Goal: Contribute content

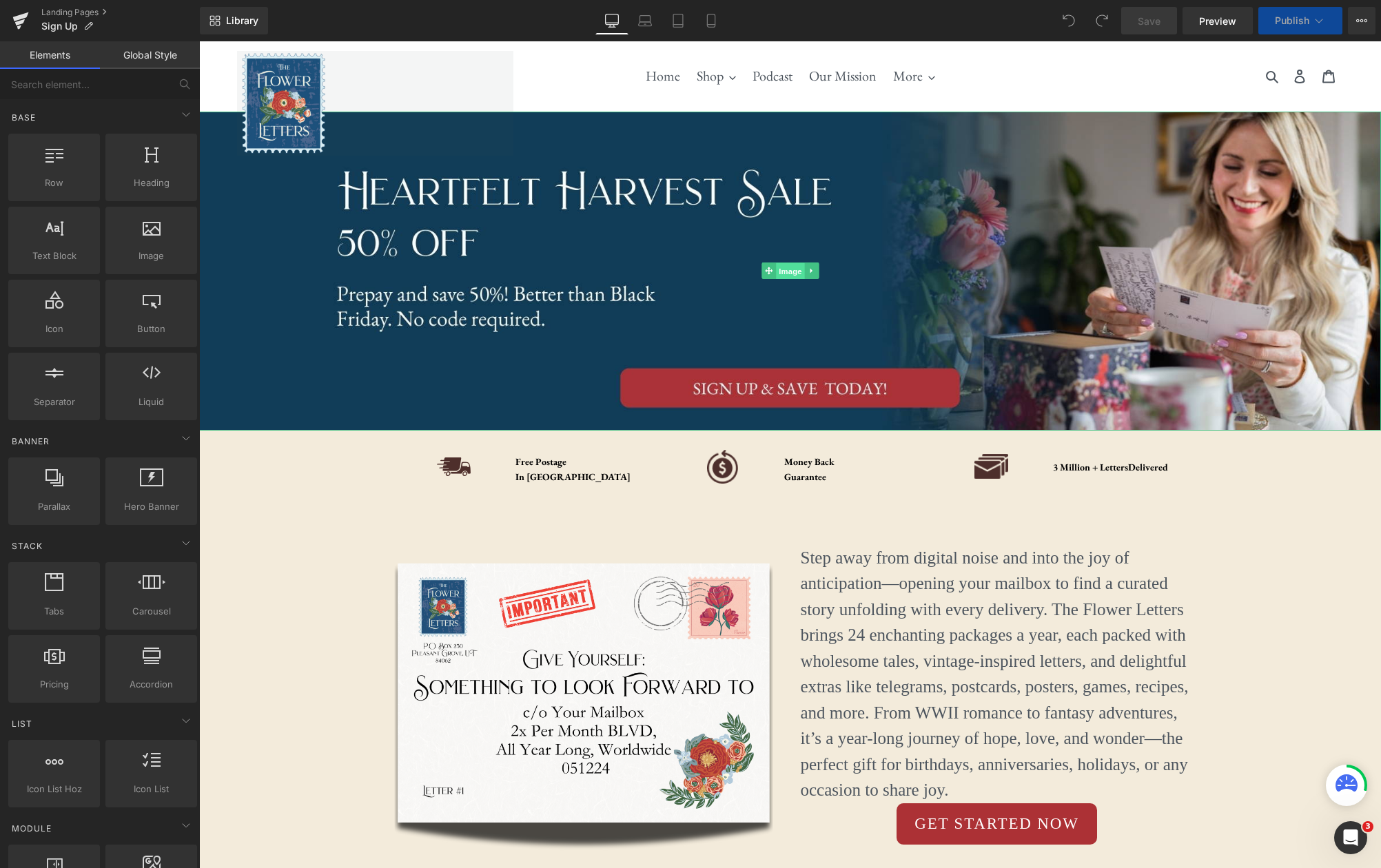
drag, startPoint x: 791, startPoint y: 273, endPoint x: 803, endPoint y: 279, distance: 13.4
click at [790, 273] on span "Image" at bounding box center [790, 271] width 29 height 17
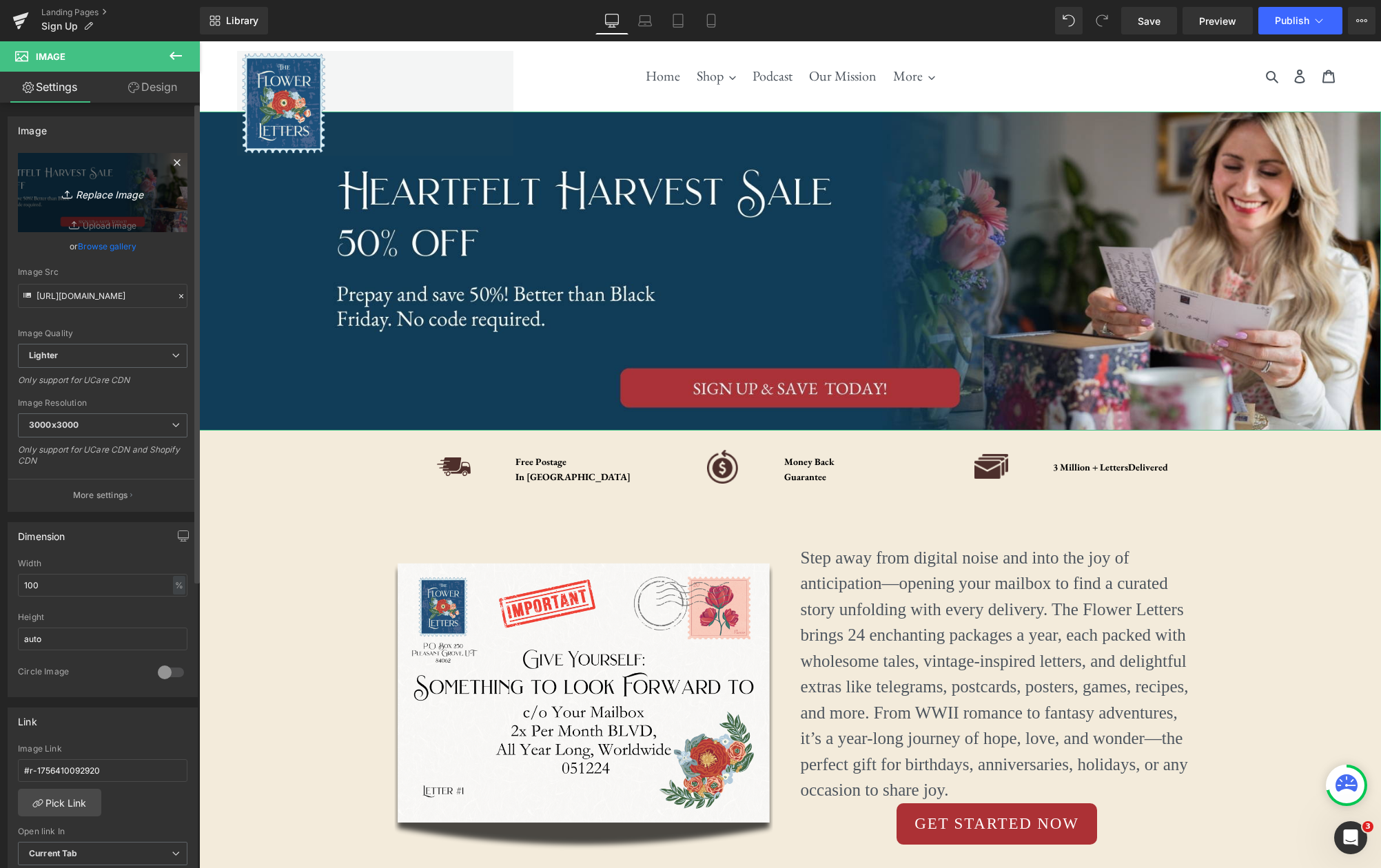
click at [98, 191] on icon "Replace Image" at bounding box center [102, 193] width 110 height 18
type input "C:\fakepath\Letter-Story (2).jpg"
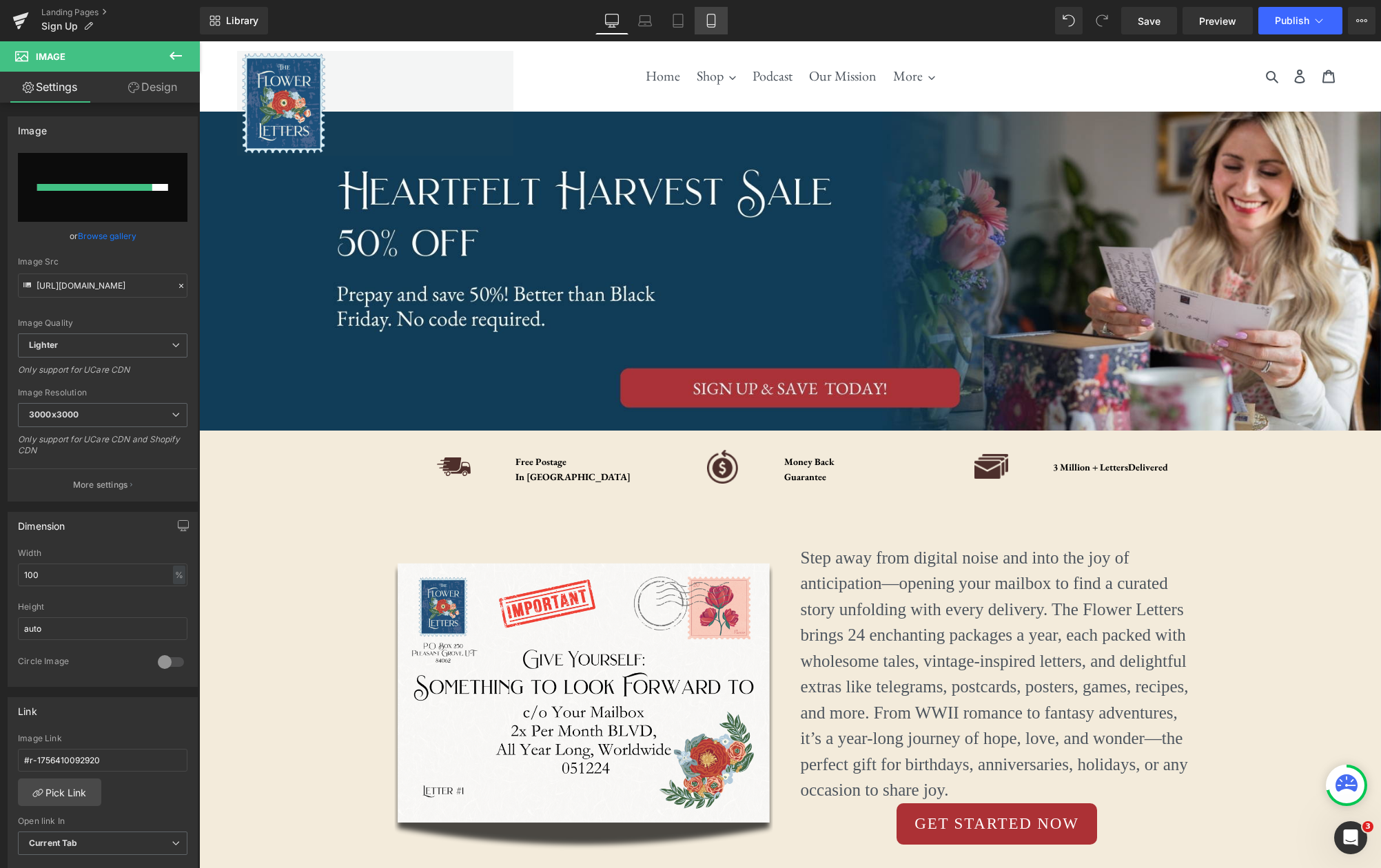
click at [717, 23] on icon at bounding box center [710, 20] width 14 height 14
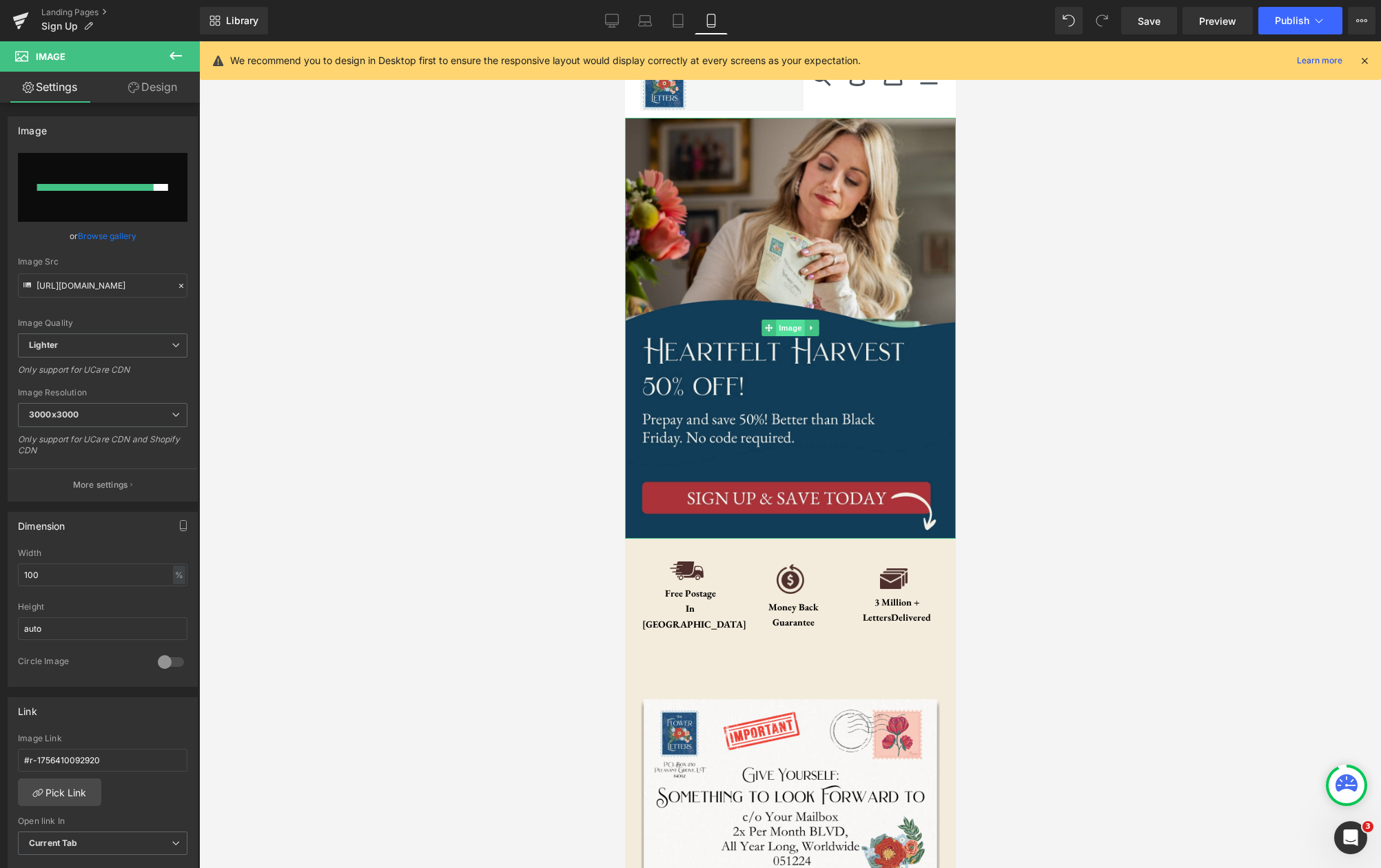
click at [795, 324] on span "Image" at bounding box center [789, 328] width 29 height 17
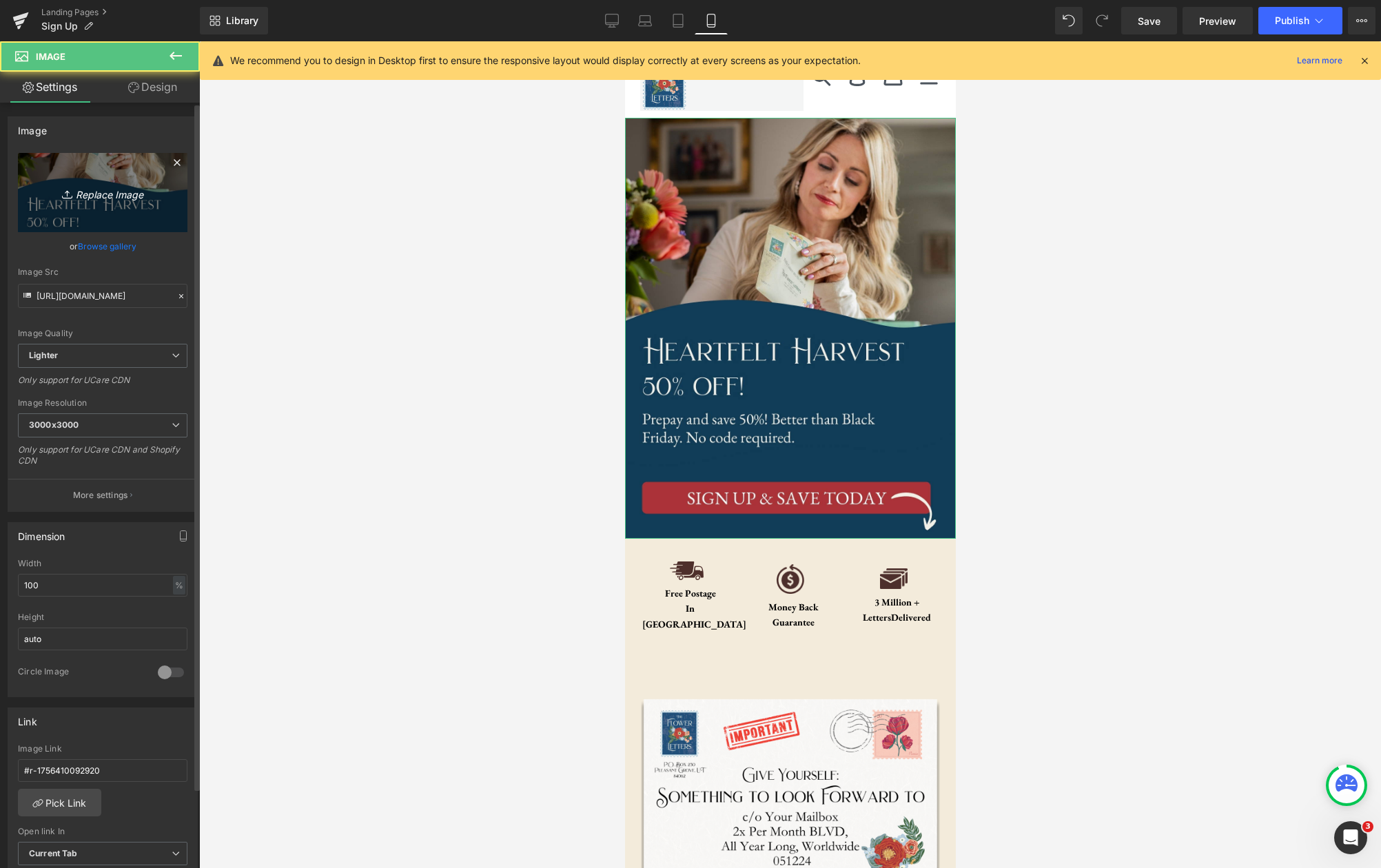
click at [95, 198] on icon "Replace Image" at bounding box center [102, 193] width 110 height 18
type input "C:\fakepath\Letter-Story.jpg"
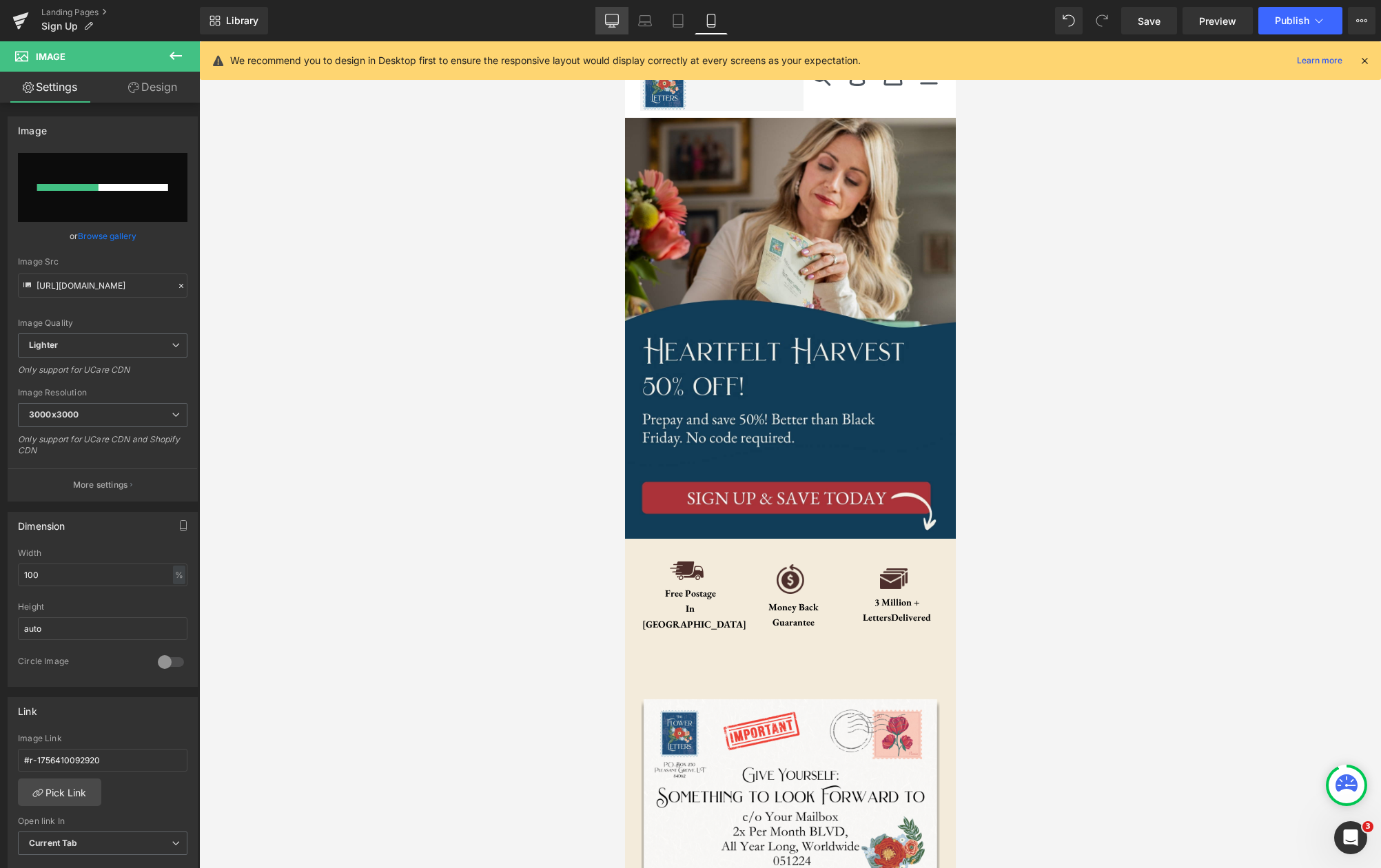
click at [615, 19] on icon at bounding box center [611, 20] width 14 height 14
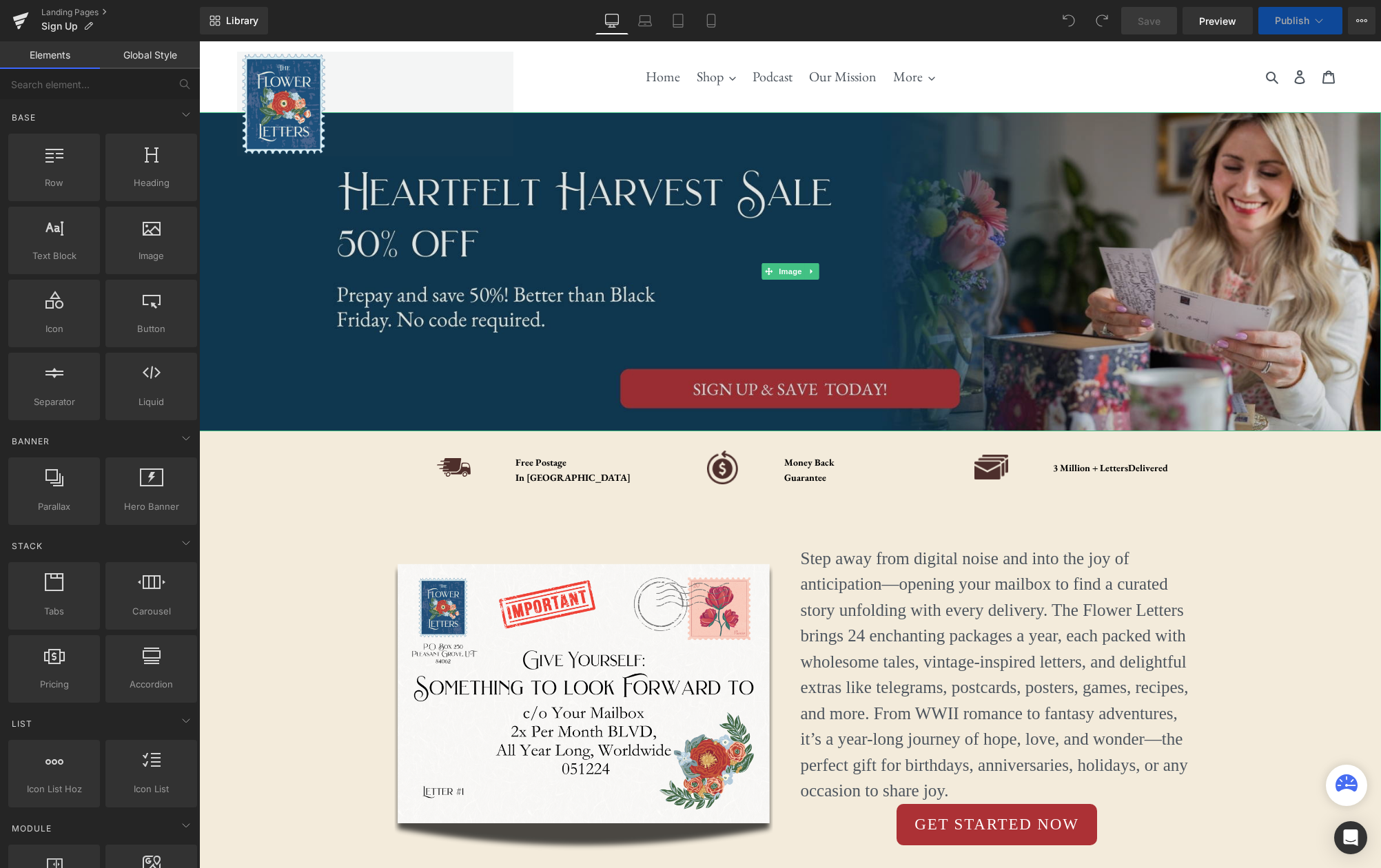
click at [790, 279] on span "Image" at bounding box center [790, 271] width 29 height 17
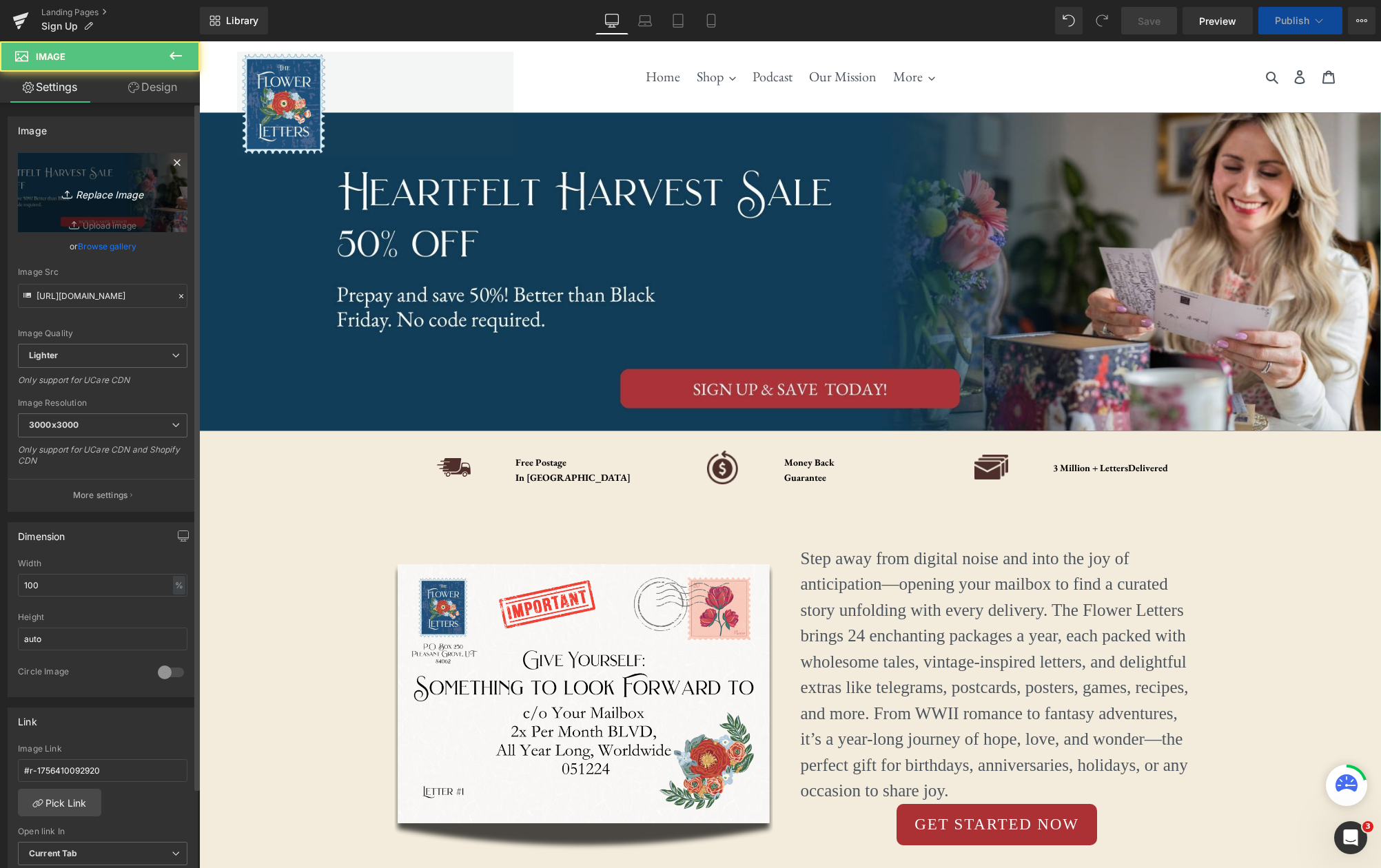
click at [126, 183] on link "Replace Image" at bounding box center [102, 193] width 169 height 80
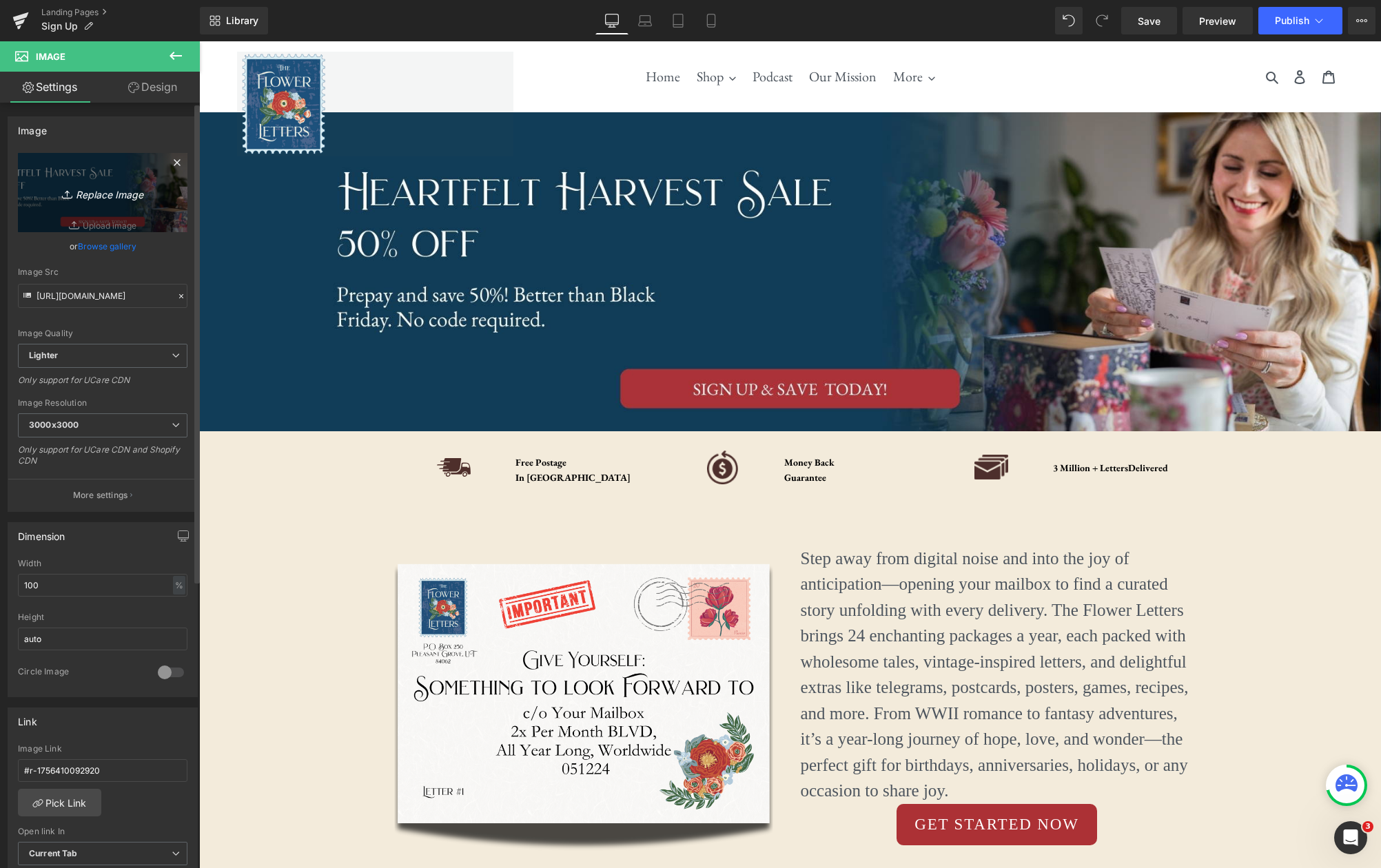
type input "C:\fakepath\Letter-Story (2).jpg"
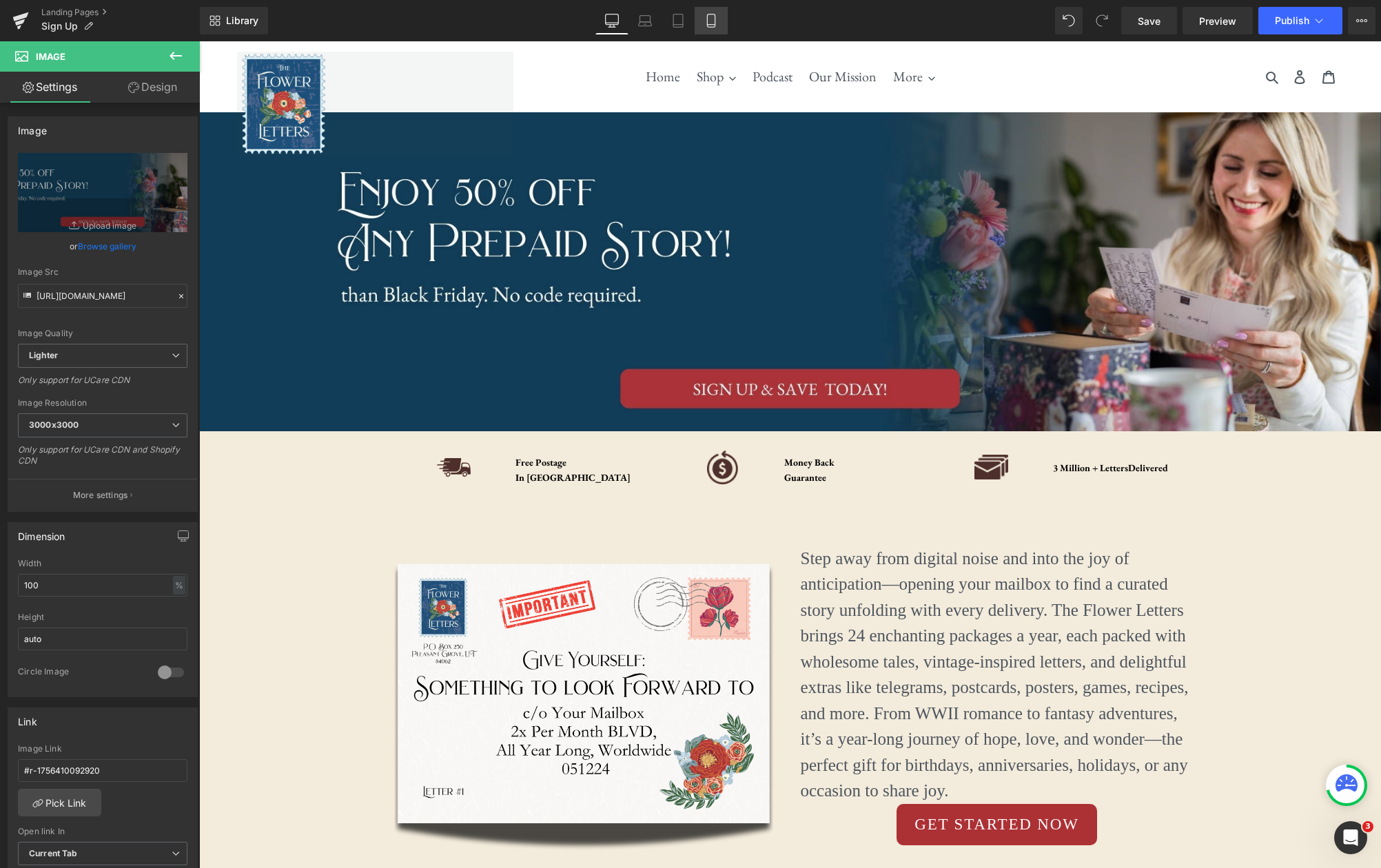
click at [722, 20] on link "Mobile" at bounding box center [711, 20] width 33 height 28
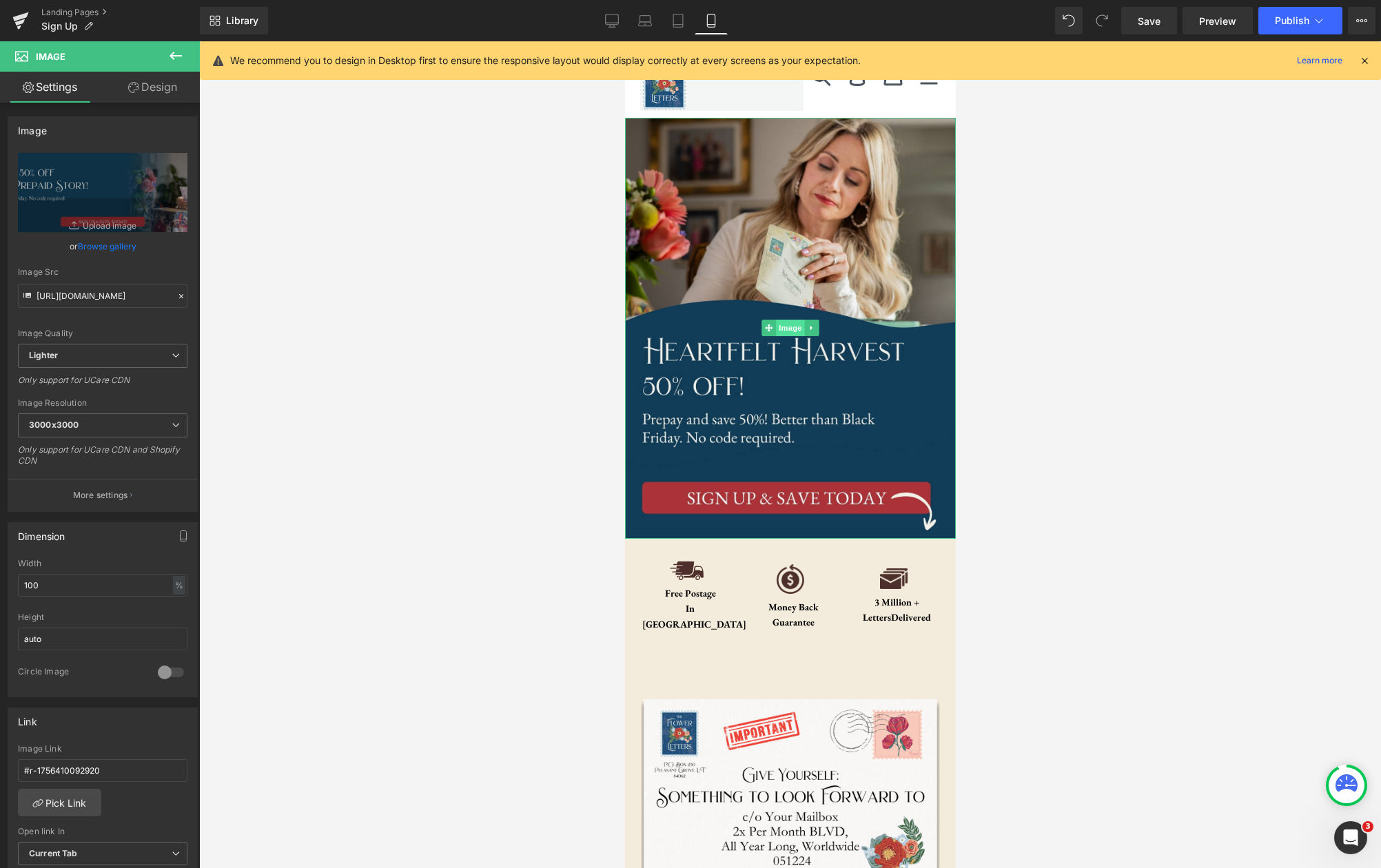
click at [790, 328] on span "Image" at bounding box center [789, 328] width 29 height 17
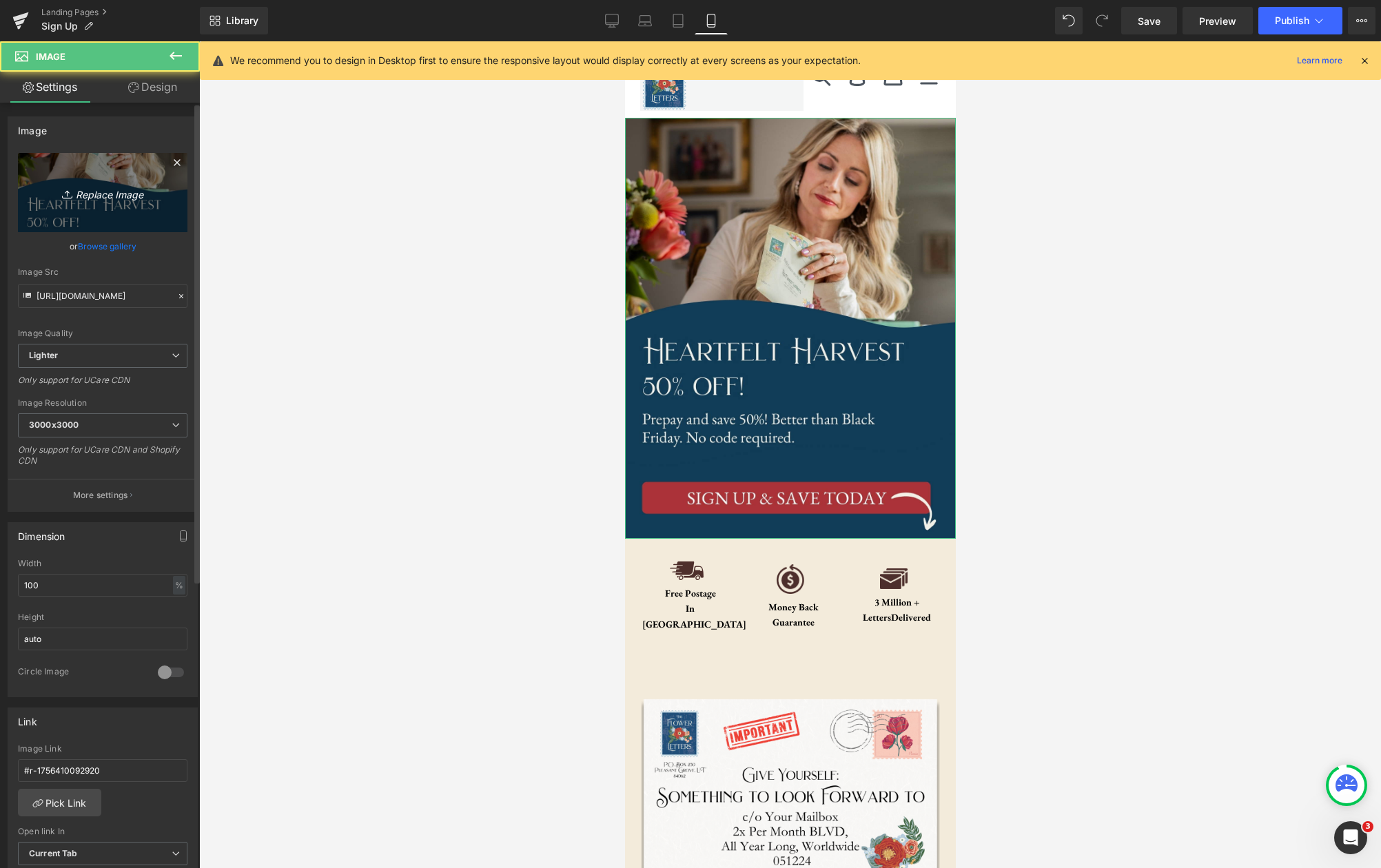
click at [93, 182] on link "Replace Image" at bounding box center [102, 193] width 169 height 80
type input "C:\fakepath\Letter-Story.jpg"
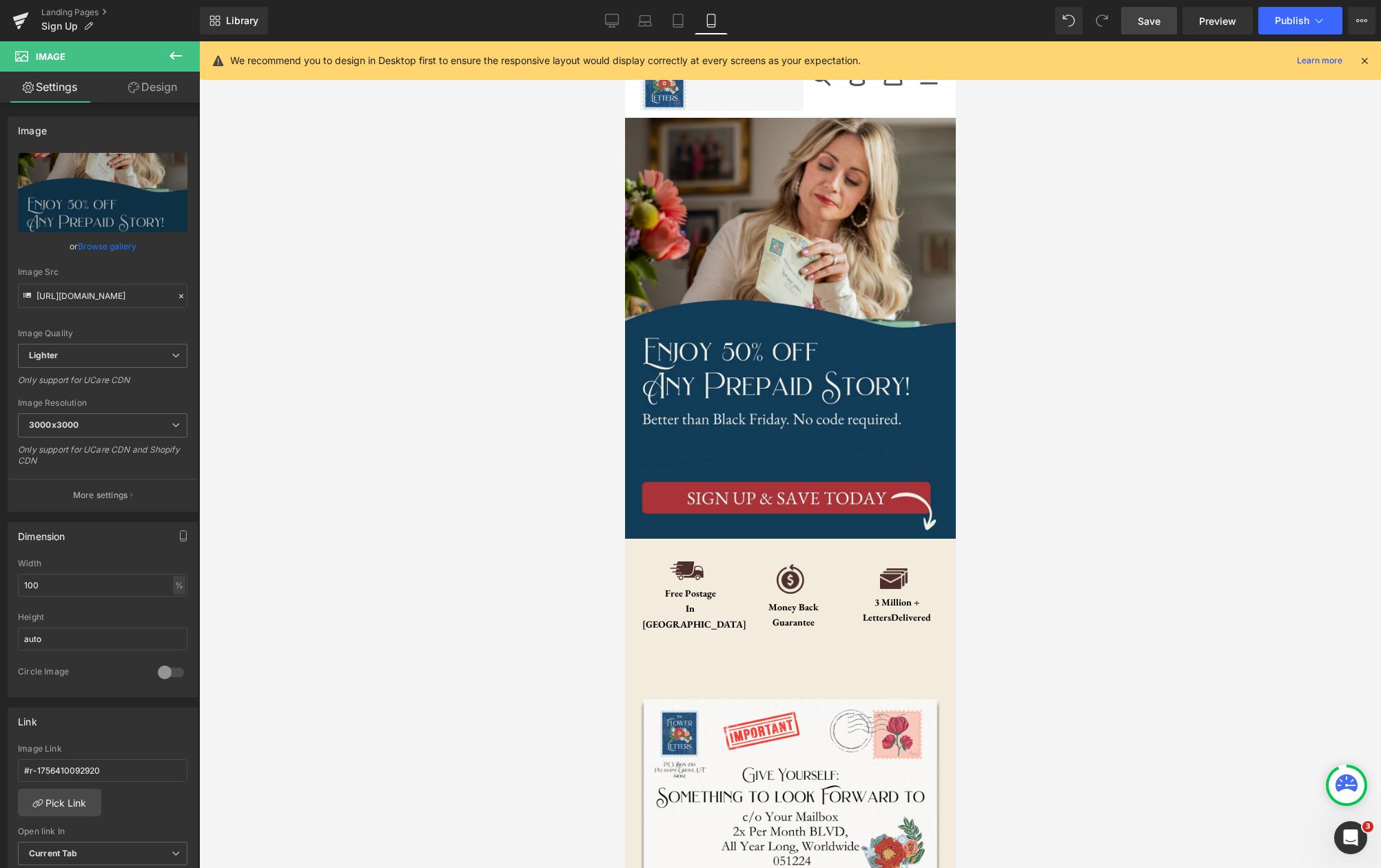
click at [1153, 26] on span "Save" at bounding box center [1149, 21] width 23 height 15
click at [1329, 28] on button "Publish" at bounding box center [1299, 20] width 84 height 28
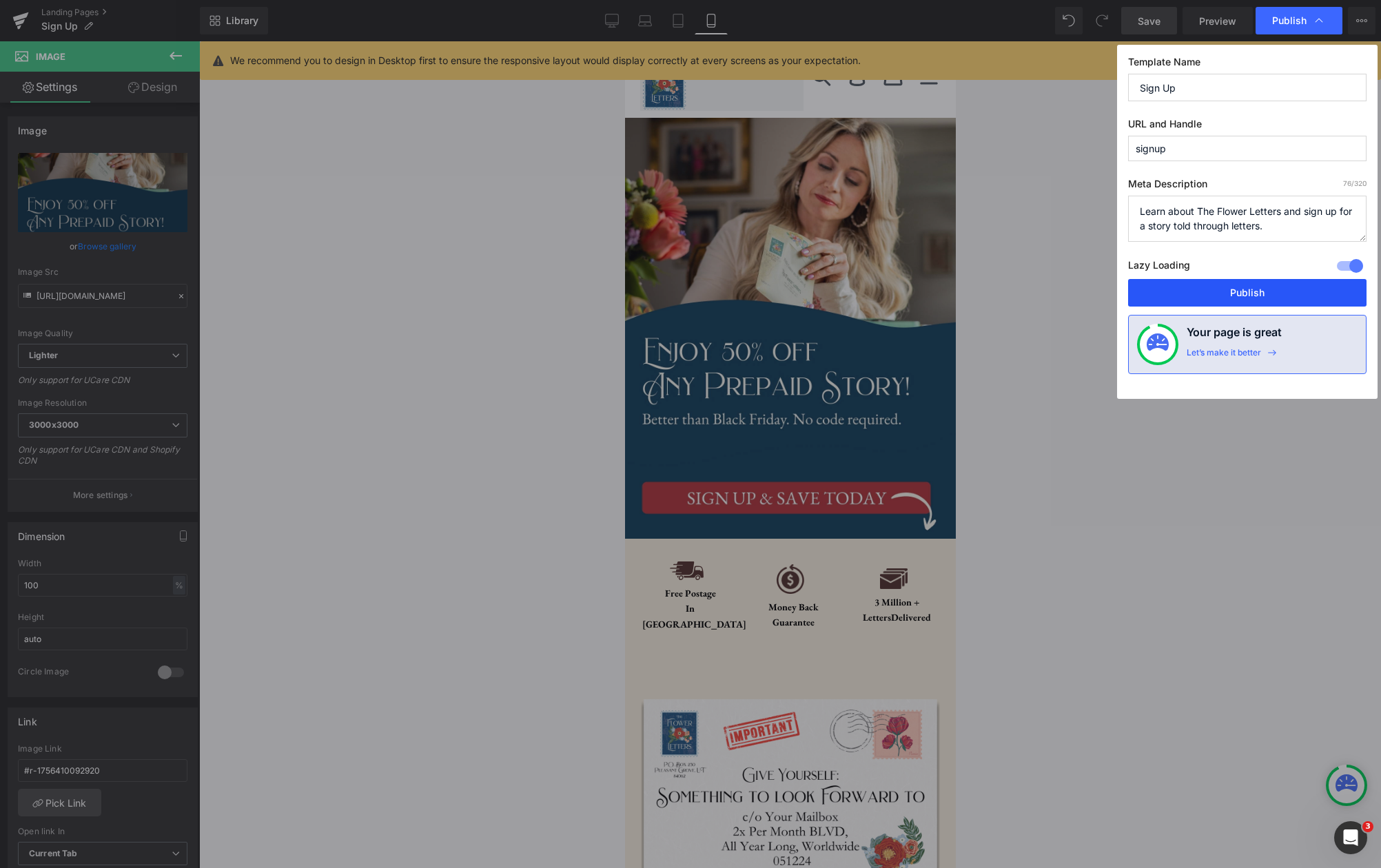
click at [1265, 295] on button "Publish" at bounding box center [1247, 293] width 238 height 28
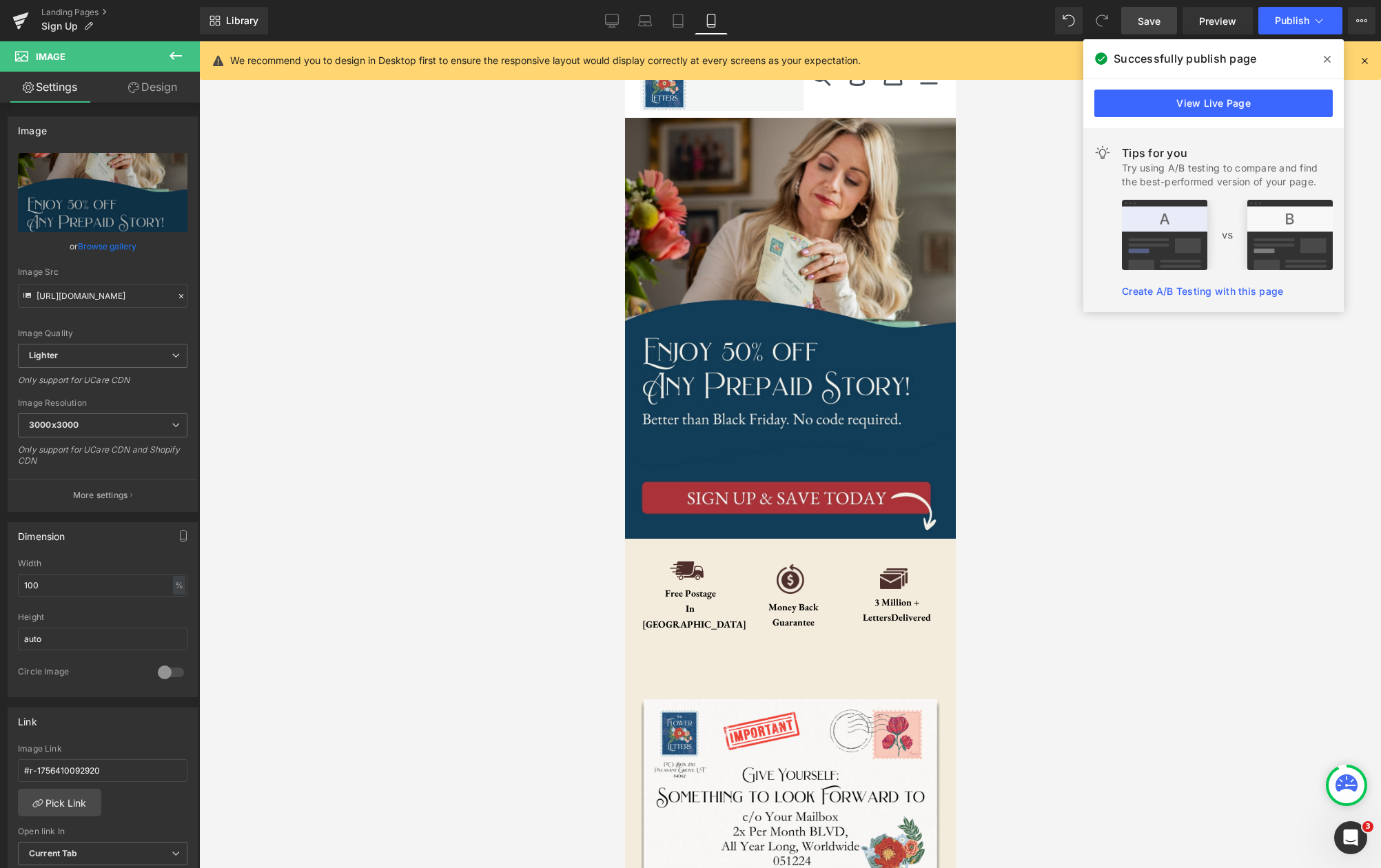
click at [1325, 59] on icon at bounding box center [1326, 58] width 6 height 6
